Goal: Communication & Community: Answer question/provide support

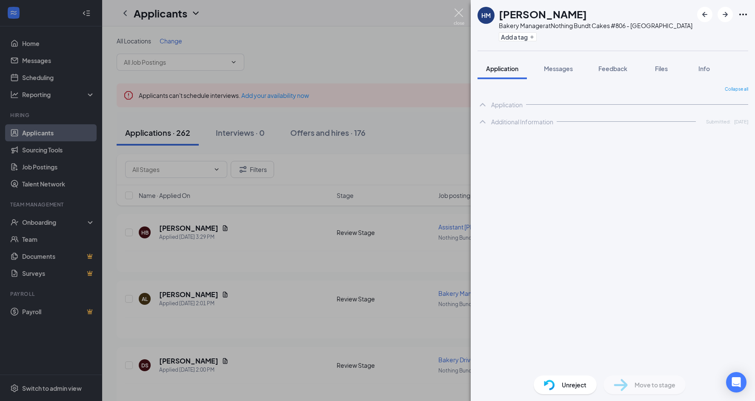
click at [457, 17] on img at bounding box center [459, 17] width 11 height 17
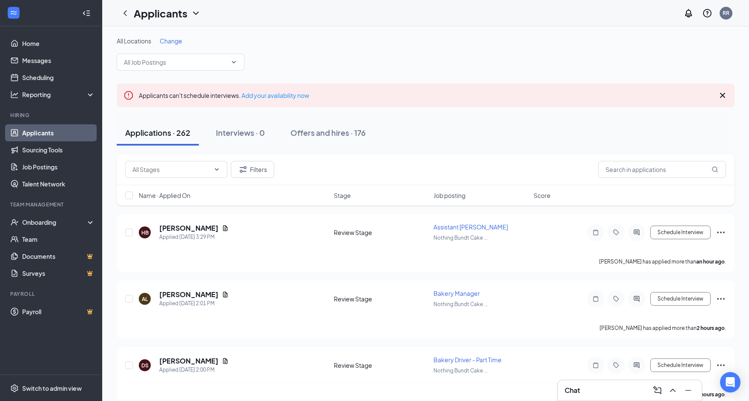
click at [577, 389] on h3 "Chat" at bounding box center [571, 390] width 15 height 9
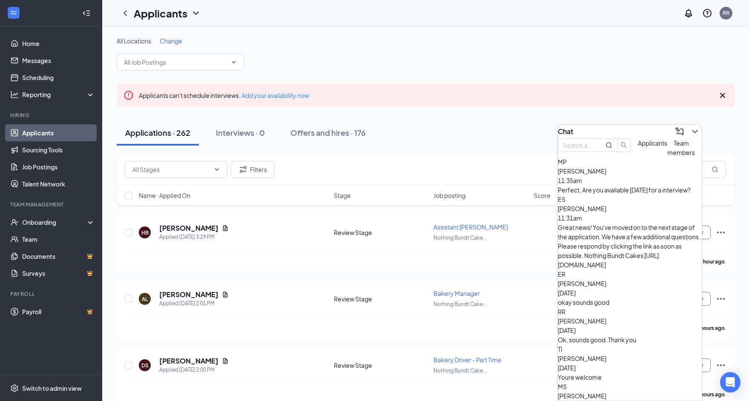
click at [626, 297] on div "okay sounds good" at bounding box center [629, 301] width 144 height 9
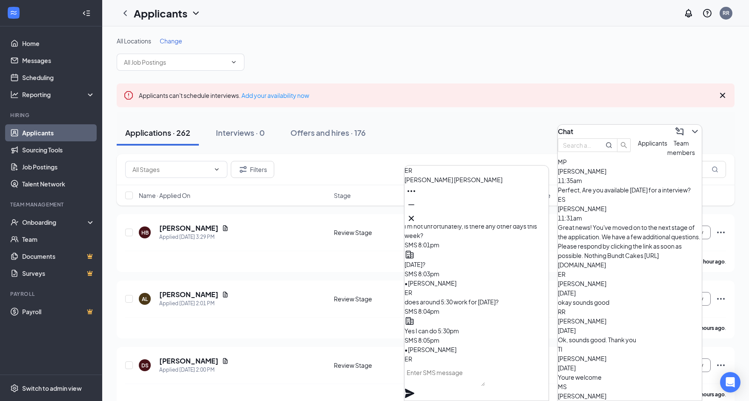
scroll to position [479, 0]
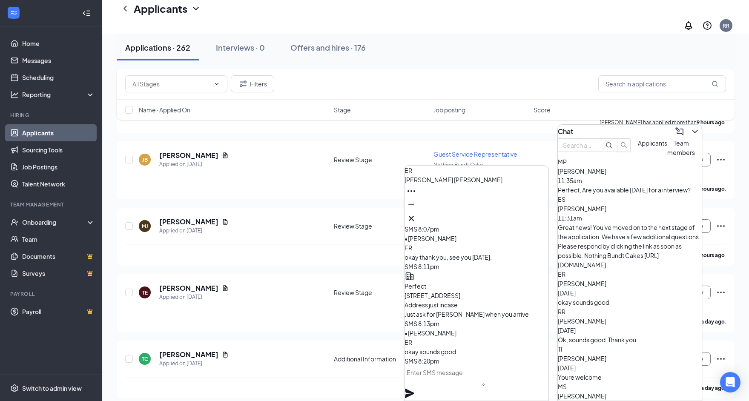
click at [449, 383] on textarea at bounding box center [444, 376] width 80 height 20
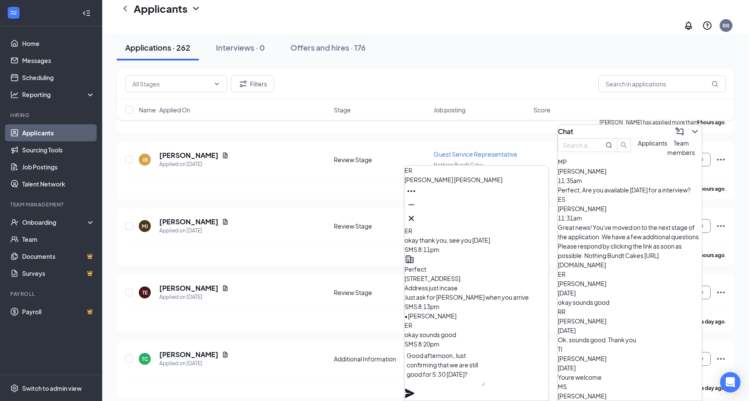
scroll to position [0, 0]
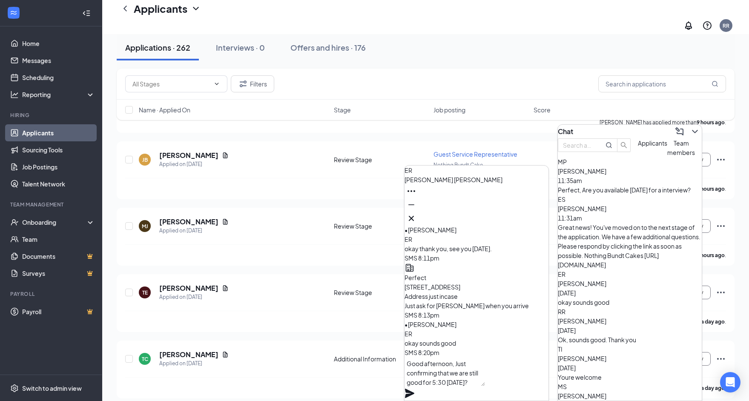
type textarea "Good afternoon, Just confirming that we are still good for 5:30 [DATE]?"
click at [414, 389] on icon "Plane" at bounding box center [409, 393] width 9 height 9
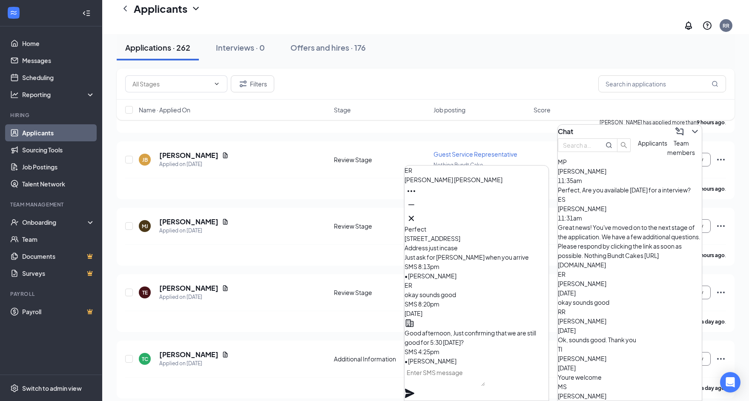
scroll to position [0, 0]
click at [416, 216] on icon "Cross" at bounding box center [411, 218] width 10 height 10
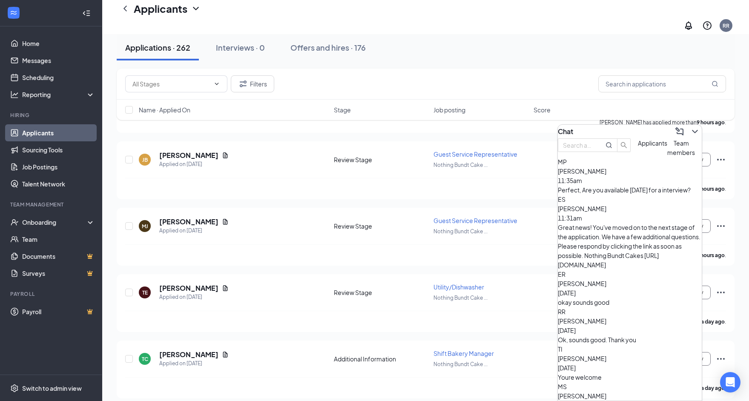
click at [635, 128] on div "Chat" at bounding box center [629, 132] width 144 height 14
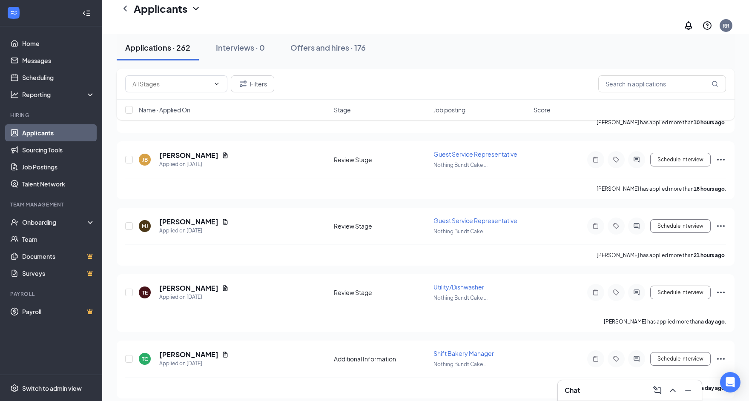
click at [575, 387] on h3 "Chat" at bounding box center [571, 390] width 15 height 9
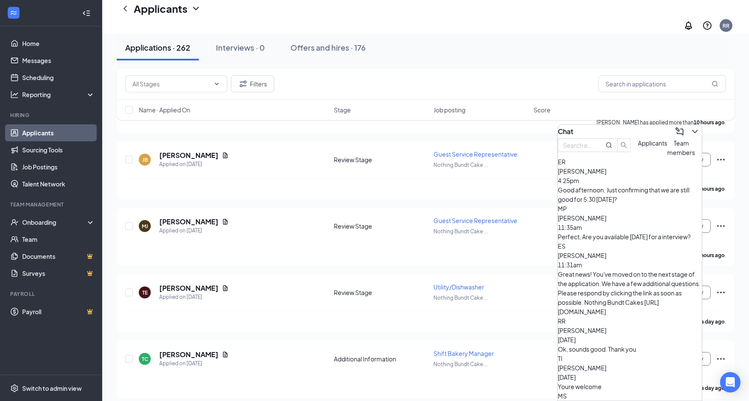
click at [641, 203] on div "Good afternoon, Just confirming that we are still good for 5:30 [DATE]?" at bounding box center [629, 194] width 144 height 19
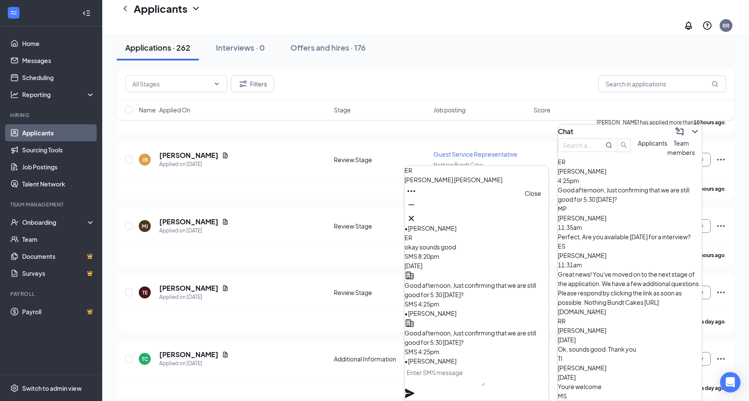
click at [416, 213] on icon "Cross" at bounding box center [411, 218] width 10 height 10
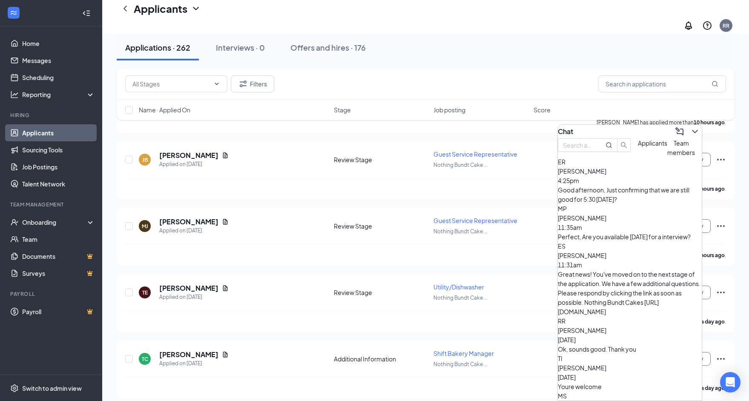
click at [601, 125] on div "Chat" at bounding box center [629, 132] width 144 height 14
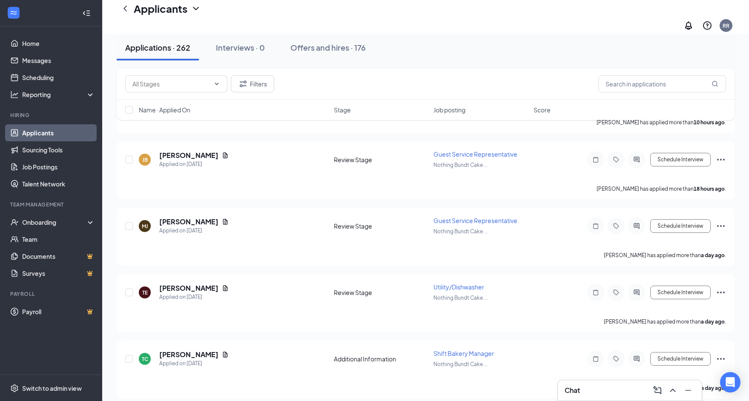
click at [592, 389] on div "Chat" at bounding box center [629, 390] width 130 height 14
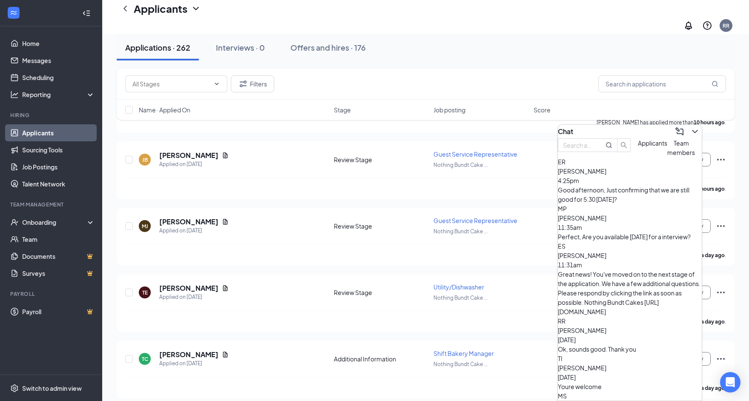
click at [618, 204] on div "Good afternoon, Just confirming that we are still good for 5:30 [DATE]?" at bounding box center [629, 194] width 144 height 19
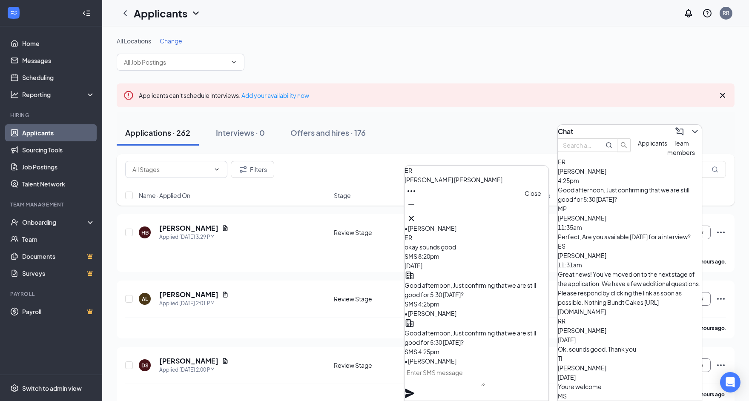
click at [416, 214] on icon "Cross" at bounding box center [411, 218] width 10 height 10
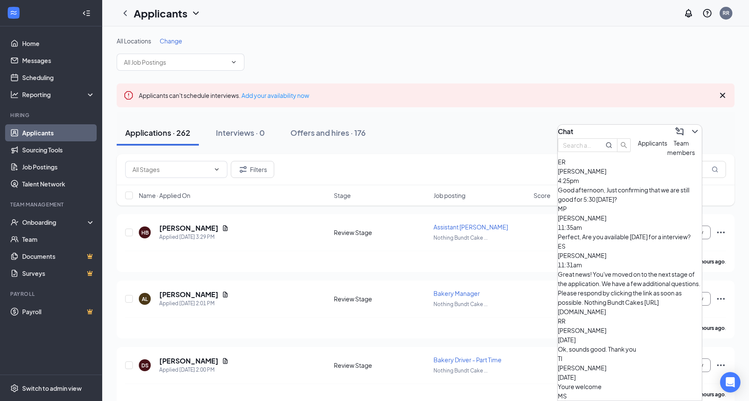
click at [617, 129] on div "Chat" at bounding box center [629, 132] width 144 height 14
